Goal: Obtain resource: Obtain resource

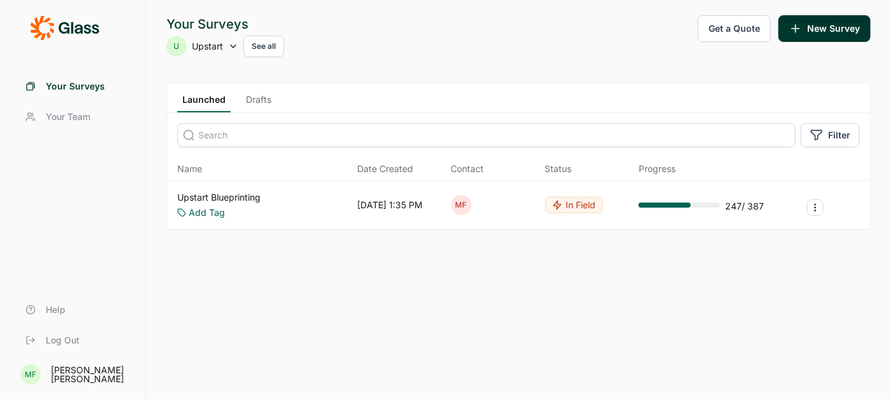
click at [241, 196] on link "Upstart Blueprinting" at bounding box center [218, 197] width 83 height 13
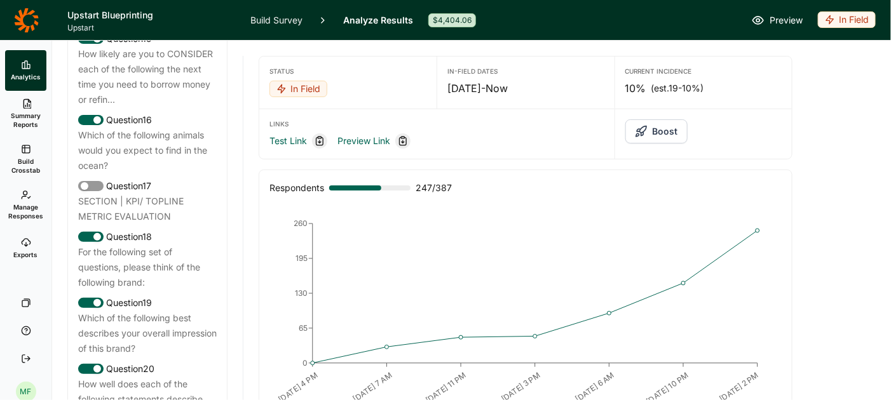
scroll to position [1633, 0]
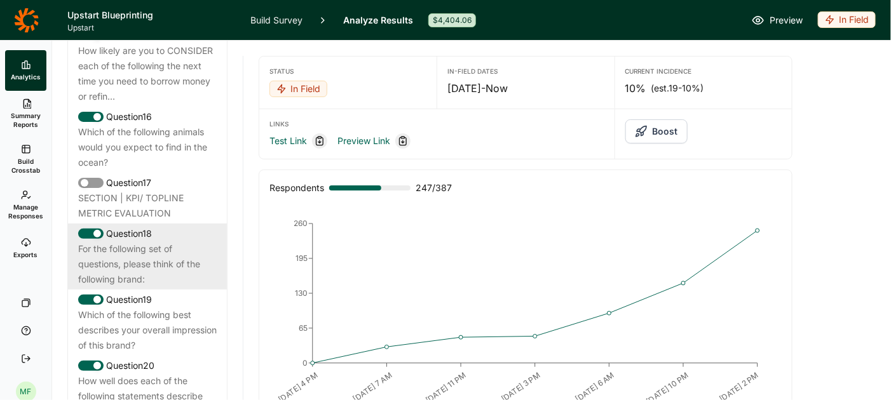
click at [116, 244] on div "For the following set of questions, please think of the following brand:" at bounding box center [147, 264] width 138 height 46
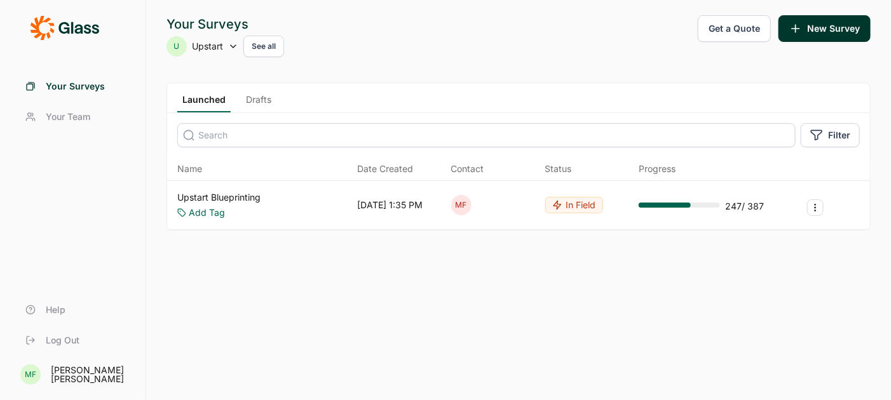
click at [209, 198] on link "Upstart Blueprinting" at bounding box center [218, 197] width 83 height 13
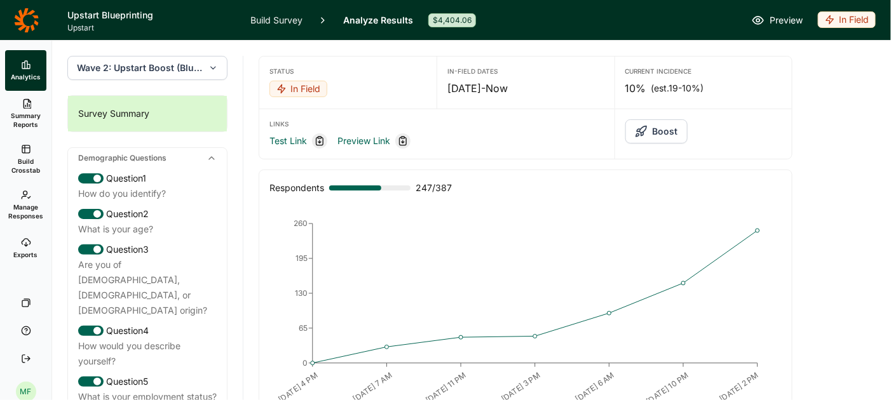
click at [23, 118] on span "Summary Reports" at bounding box center [25, 120] width 31 height 18
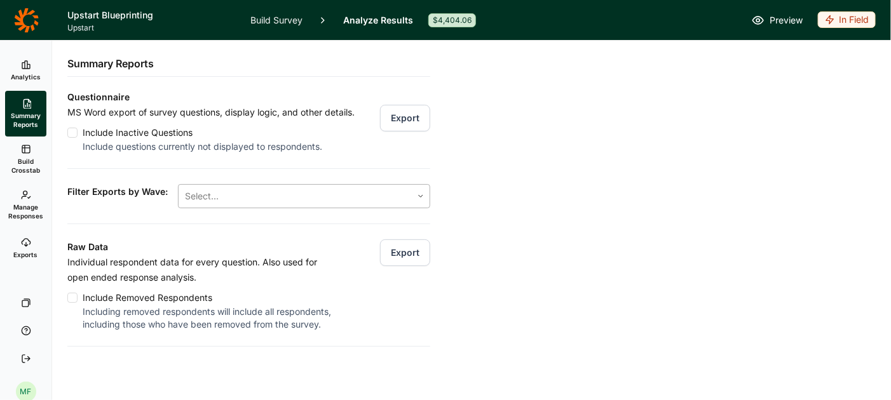
click at [344, 198] on div at bounding box center [295, 196] width 220 height 18
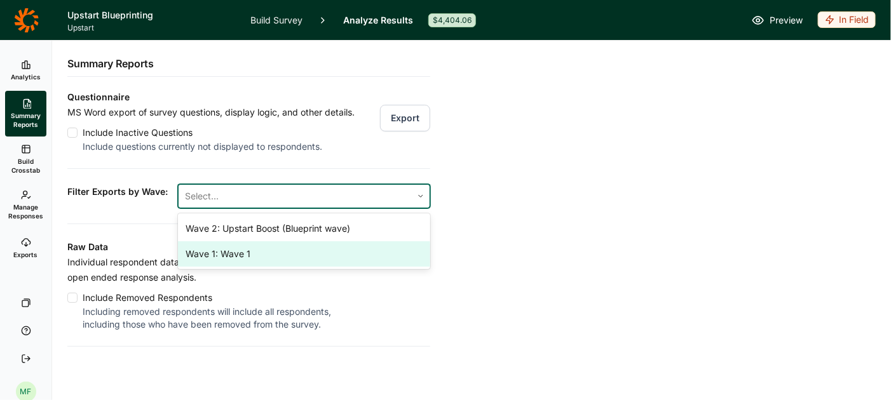
click at [301, 254] on div "Wave 1: Wave 1" at bounding box center [304, 253] width 252 height 25
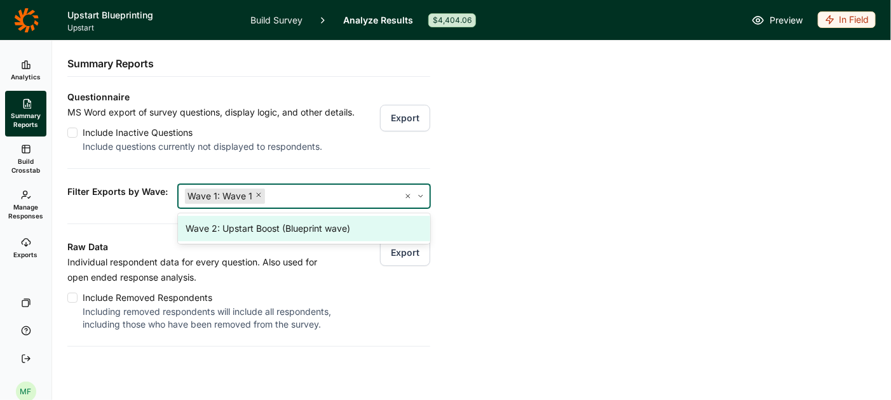
click at [525, 205] on div "Analytics Summary Reports Build Crosstab Manage Responses Exports Your Surveys …" at bounding box center [445, 221] width 891 height 360
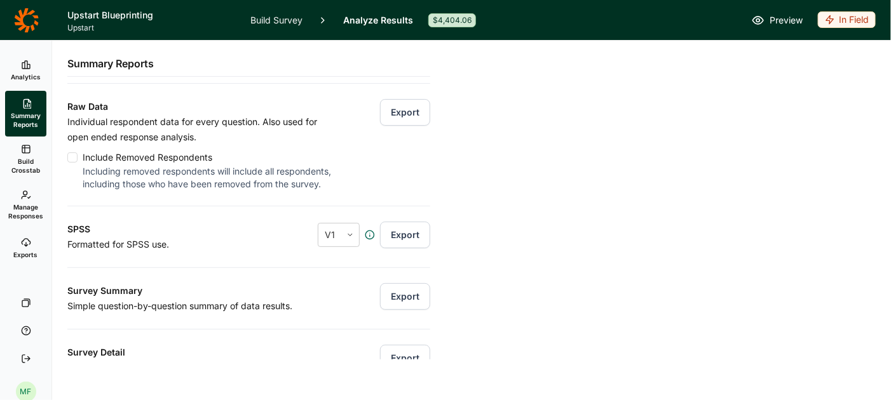
scroll to position [141, 0]
click at [412, 296] on button "Export" at bounding box center [405, 296] width 50 height 27
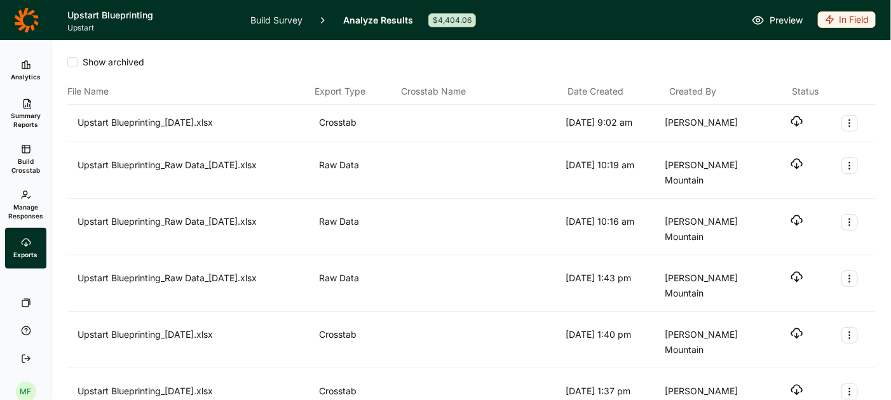
click at [800, 116] on icon "button" at bounding box center [796, 121] width 13 height 13
